Goal: Task Accomplishment & Management: Manage account settings

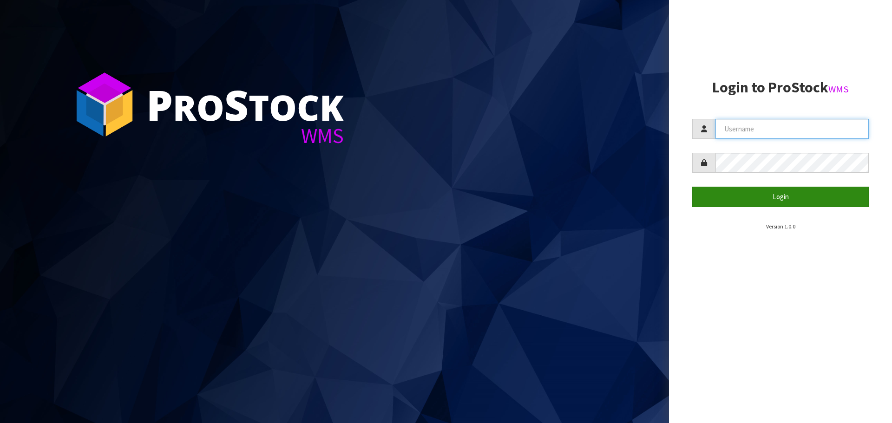
type input "[PERSON_NAME]"
click at [769, 192] on button "Login" at bounding box center [780, 197] width 177 height 20
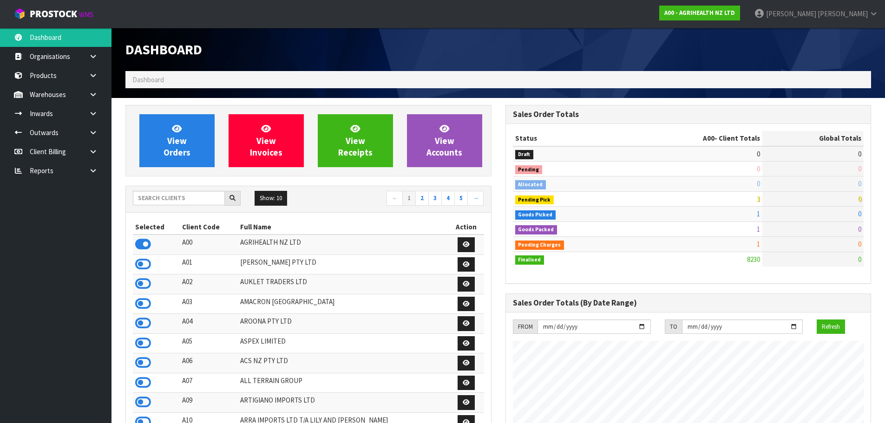
scroll to position [704, 380]
click at [197, 200] on input "text" at bounding box center [179, 198] width 92 height 14
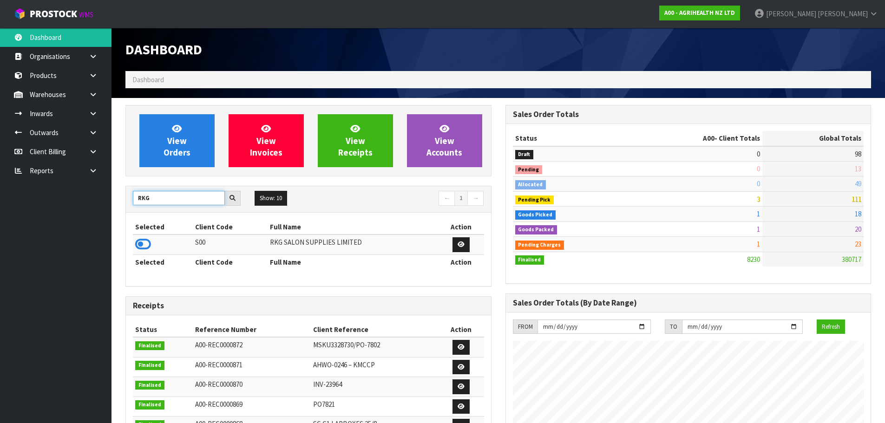
type input "RKG"
click at [134, 241] on td at bounding box center [163, 245] width 60 height 20
drag, startPoint x: 141, startPoint y: 243, endPoint x: 156, endPoint y: 209, distance: 36.4
click at [142, 243] on icon at bounding box center [143, 244] width 16 height 14
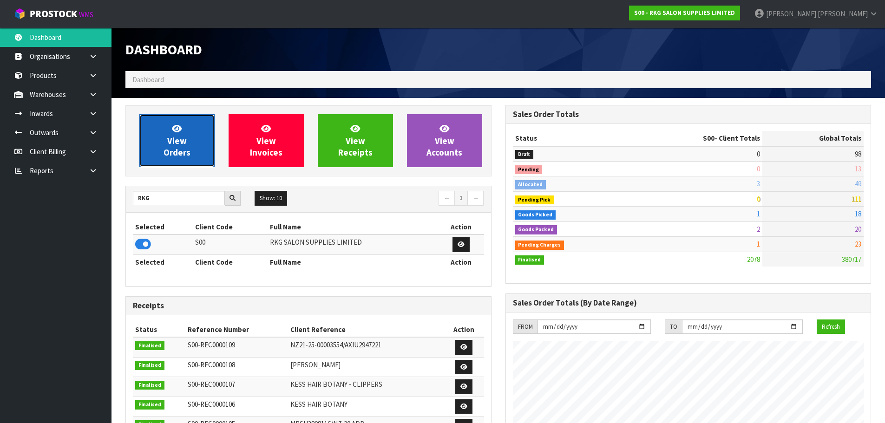
click at [177, 144] on span "View Orders" at bounding box center [177, 140] width 27 height 35
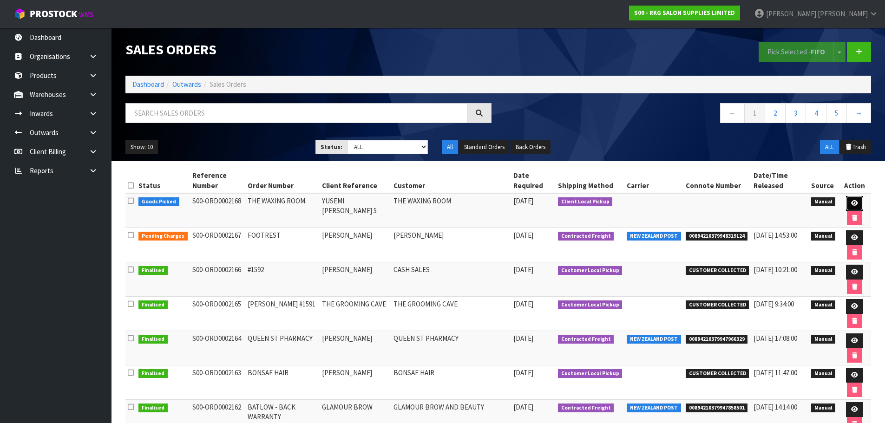
click at [854, 203] on icon at bounding box center [854, 203] width 7 height 6
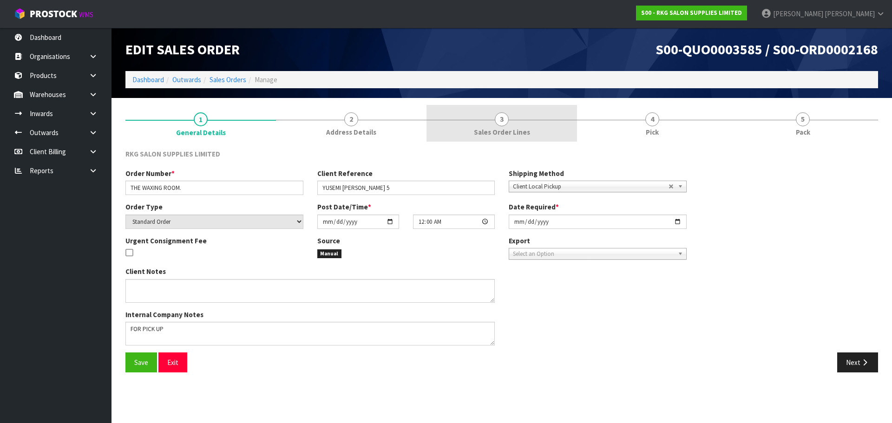
click at [501, 120] on span "3" at bounding box center [502, 119] width 14 height 14
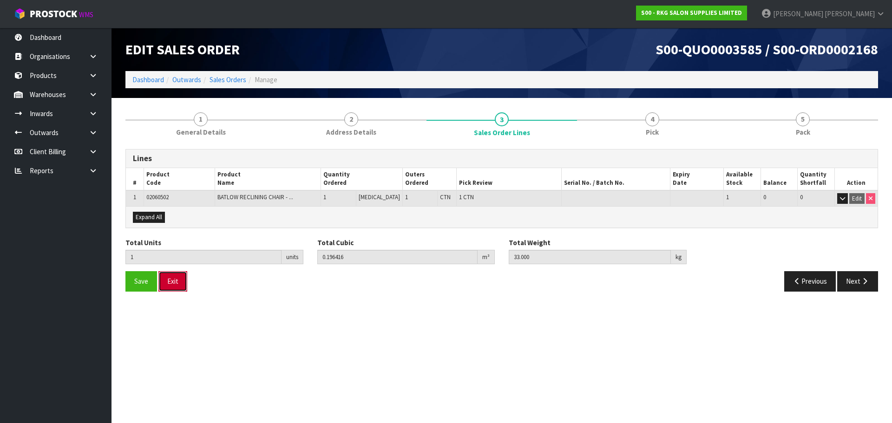
click at [182, 281] on button "Exit" at bounding box center [172, 281] width 29 height 20
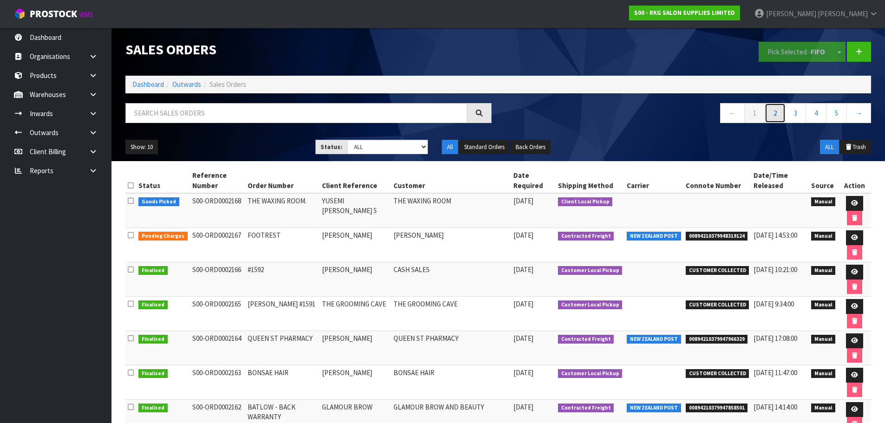
click at [772, 117] on link "2" at bounding box center [775, 113] width 21 height 20
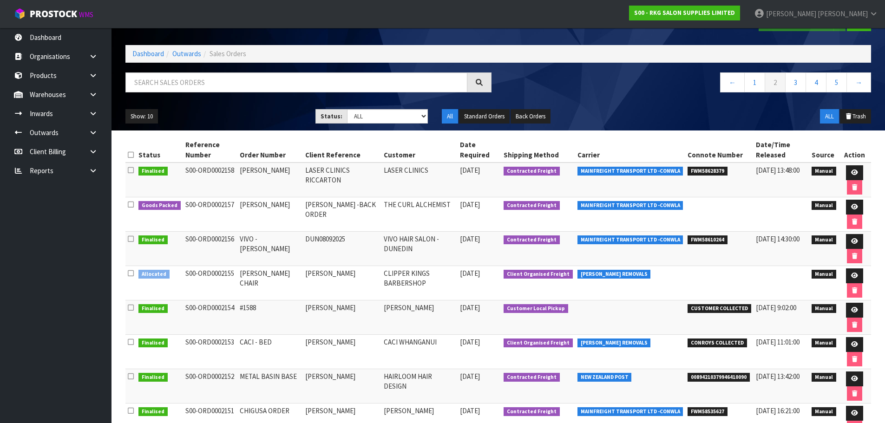
scroll to position [46, 0]
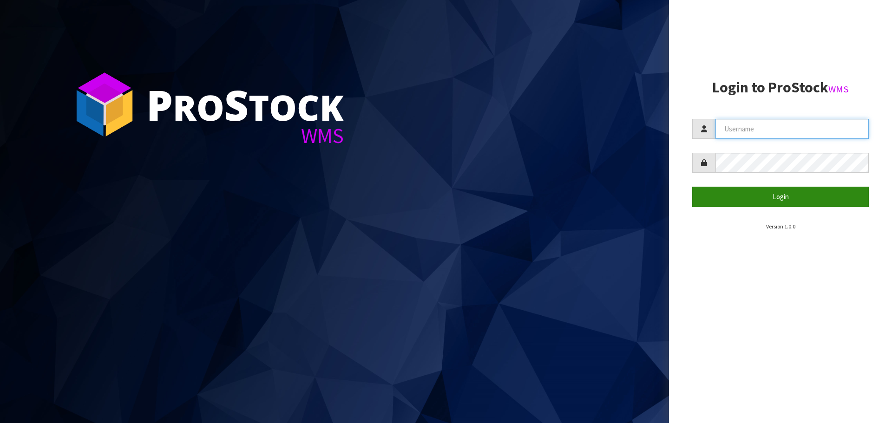
type input "[PERSON_NAME]"
click at [788, 197] on button "Login" at bounding box center [780, 197] width 177 height 20
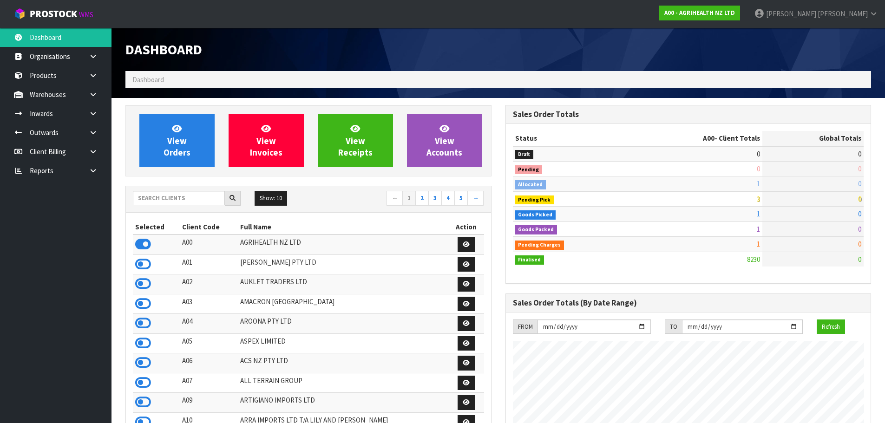
scroll to position [704, 380]
click at [197, 199] on input "text" at bounding box center [179, 198] width 92 height 14
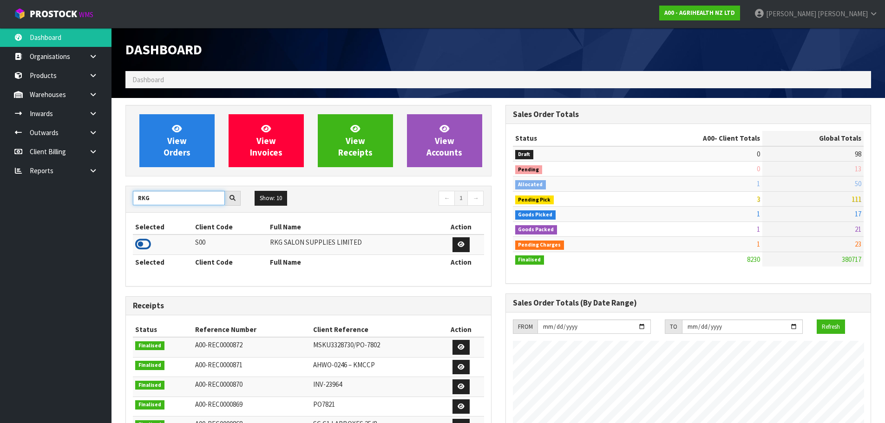
type input "RKG"
click at [148, 243] on icon at bounding box center [143, 244] width 16 height 14
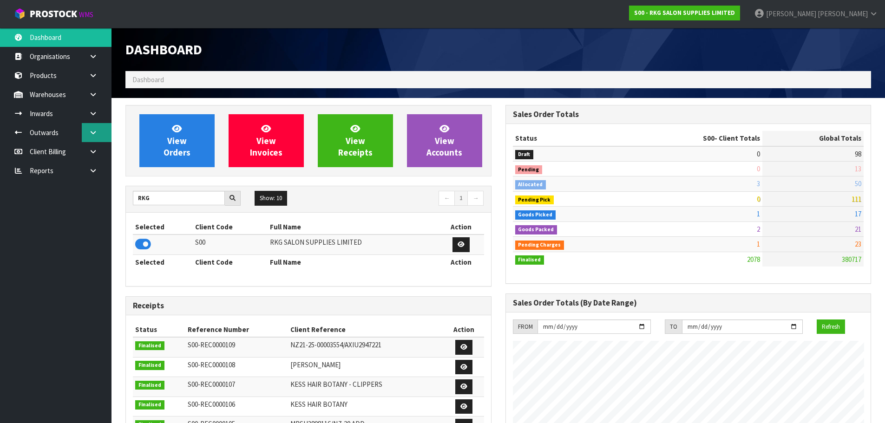
click at [91, 132] on icon at bounding box center [93, 132] width 9 height 7
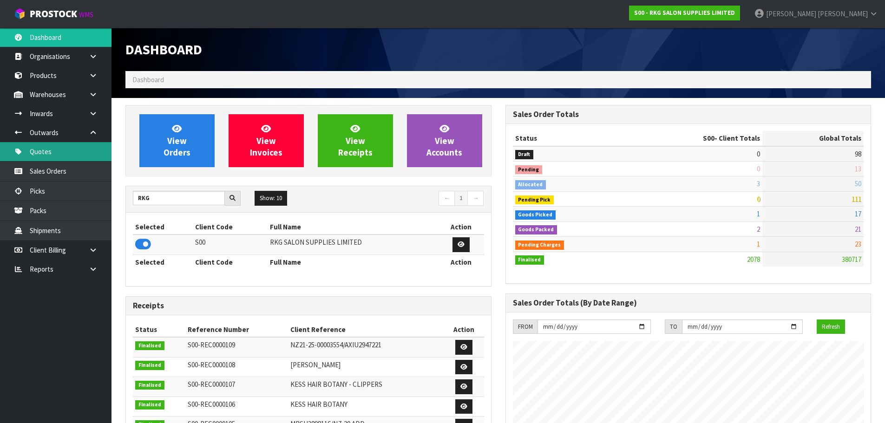
click at [51, 153] on link "Quotes" at bounding box center [56, 151] width 112 height 19
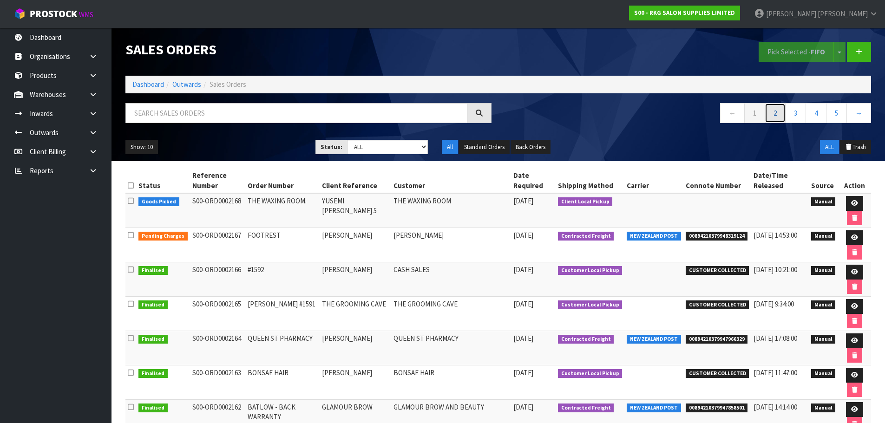
click at [774, 115] on link "2" at bounding box center [775, 113] width 21 height 20
